Goal: Transaction & Acquisition: Purchase product/service

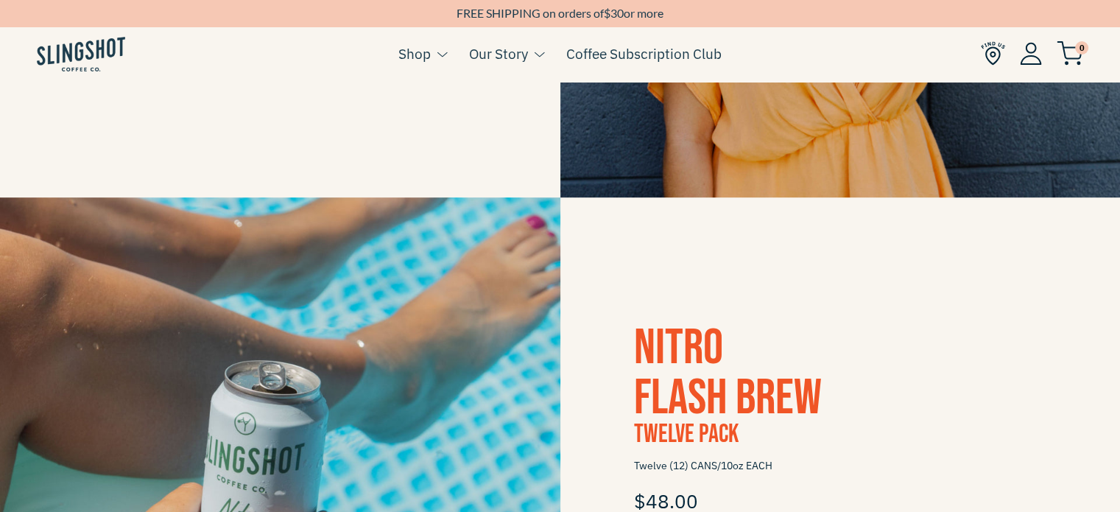
scroll to position [712, 0]
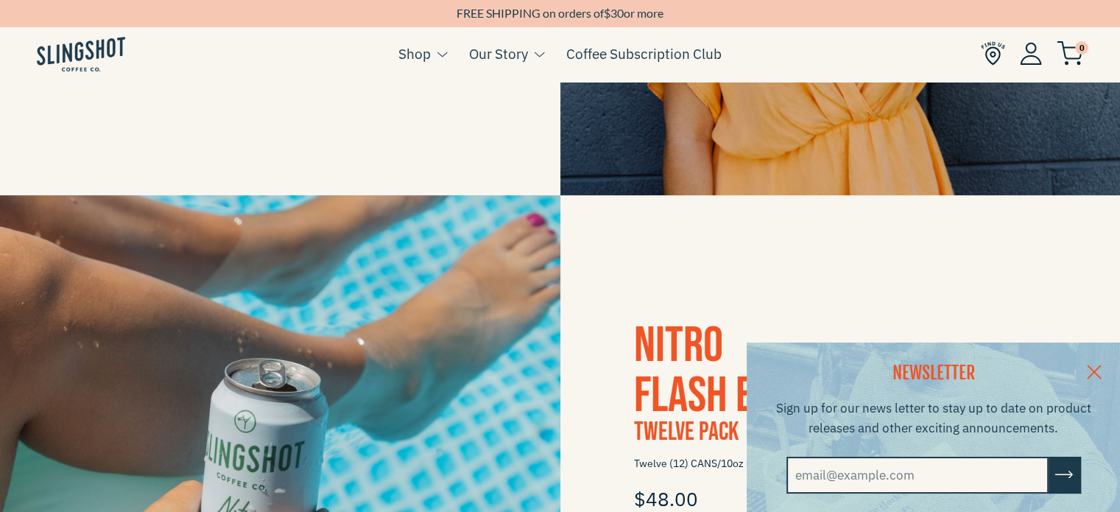
click at [1111, 367] on link at bounding box center [1095, 370] width 52 height 57
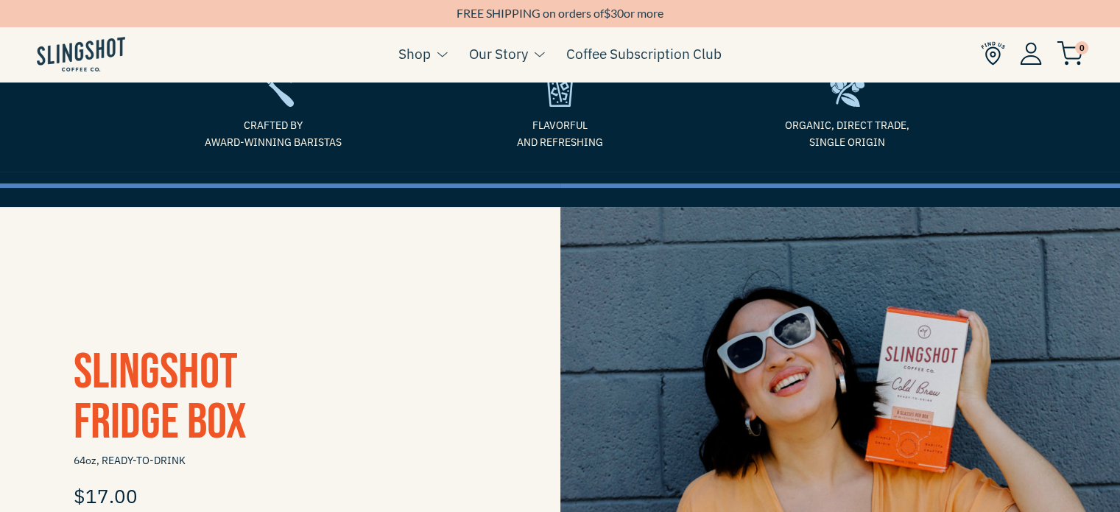
scroll to position [138, 0]
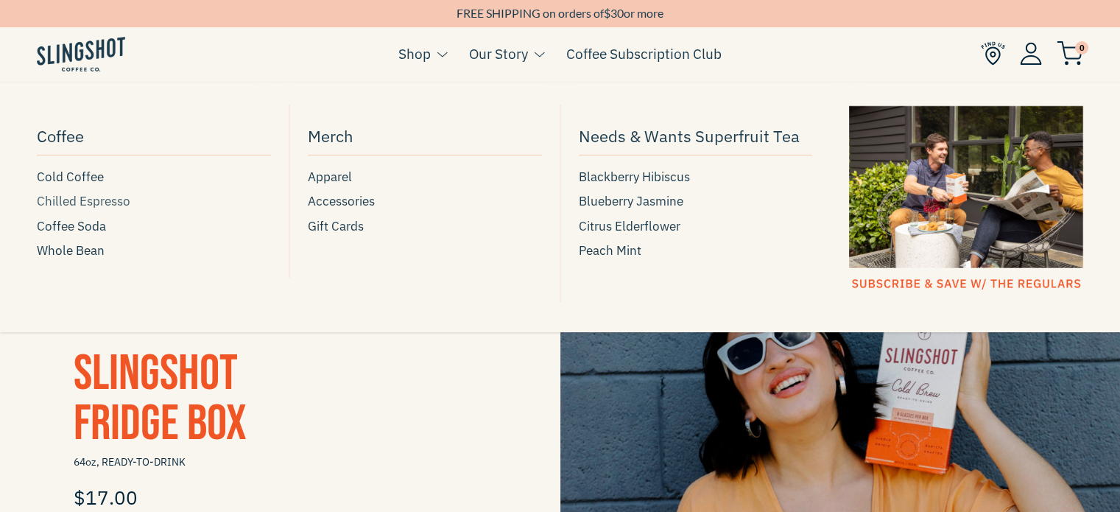
click at [110, 203] on span "Chilled Espresso" at bounding box center [84, 201] width 94 height 20
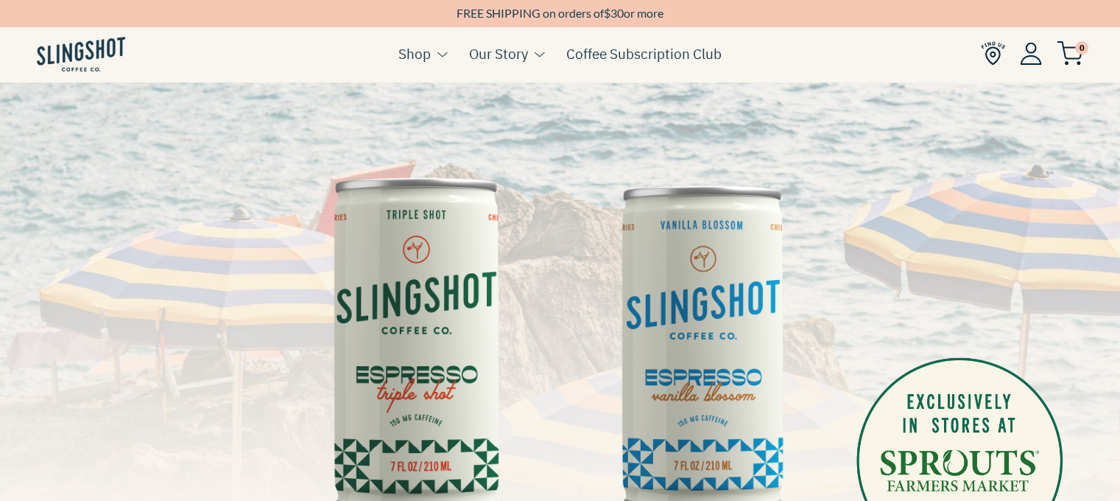
scroll to position [516, 0]
